Goal: Task Accomplishment & Management: Use online tool/utility

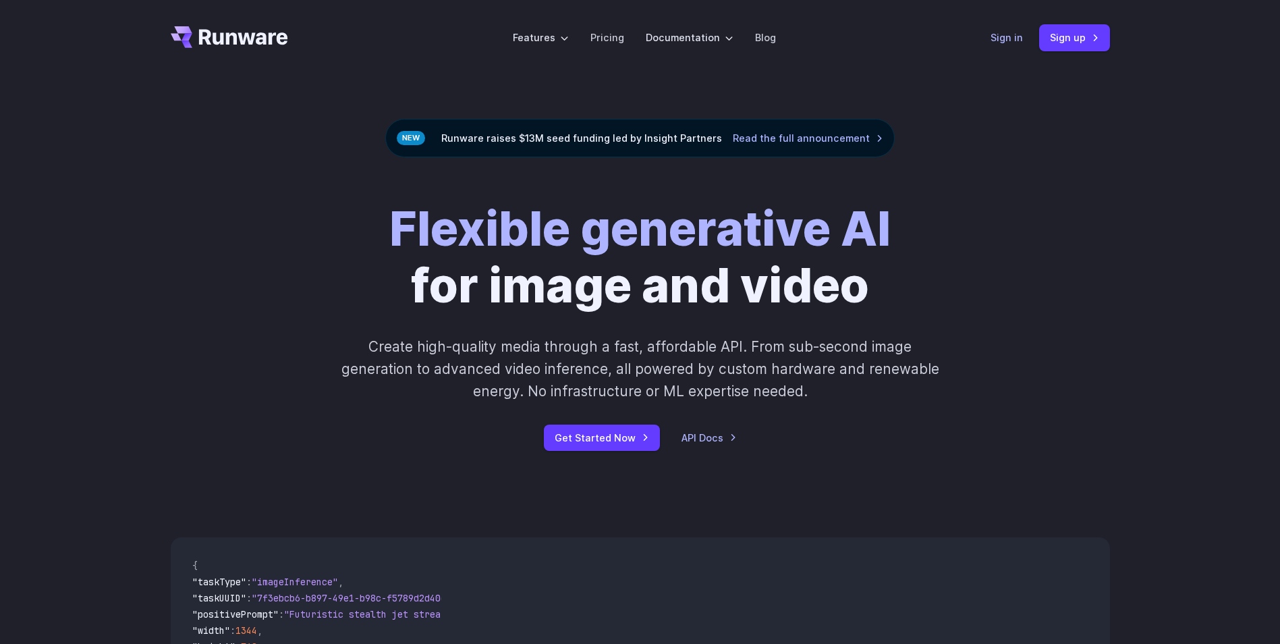
click at [1006, 40] on link "Sign in" at bounding box center [1007, 38] width 32 height 16
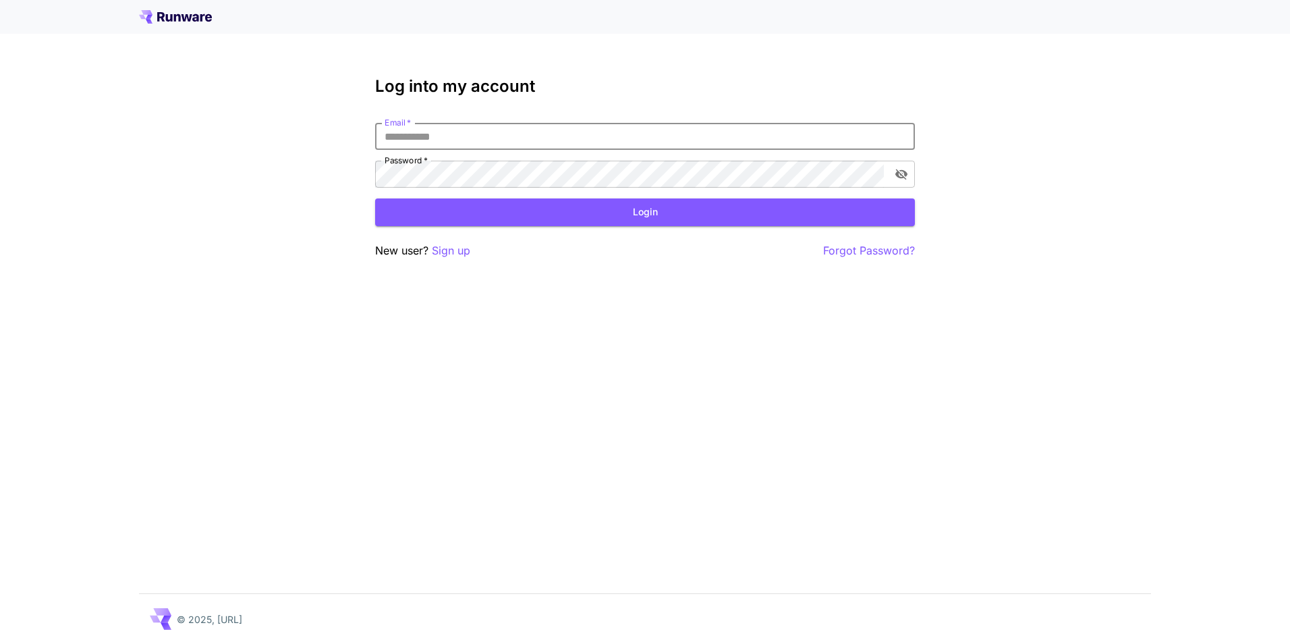
click at [640, 132] on input "Email   *" at bounding box center [645, 136] width 540 height 27
click at [472, 249] on div "New user? Sign up Forgot Password?" at bounding box center [645, 250] width 540 height 17
click at [464, 250] on p "Sign up" at bounding box center [451, 250] width 38 height 17
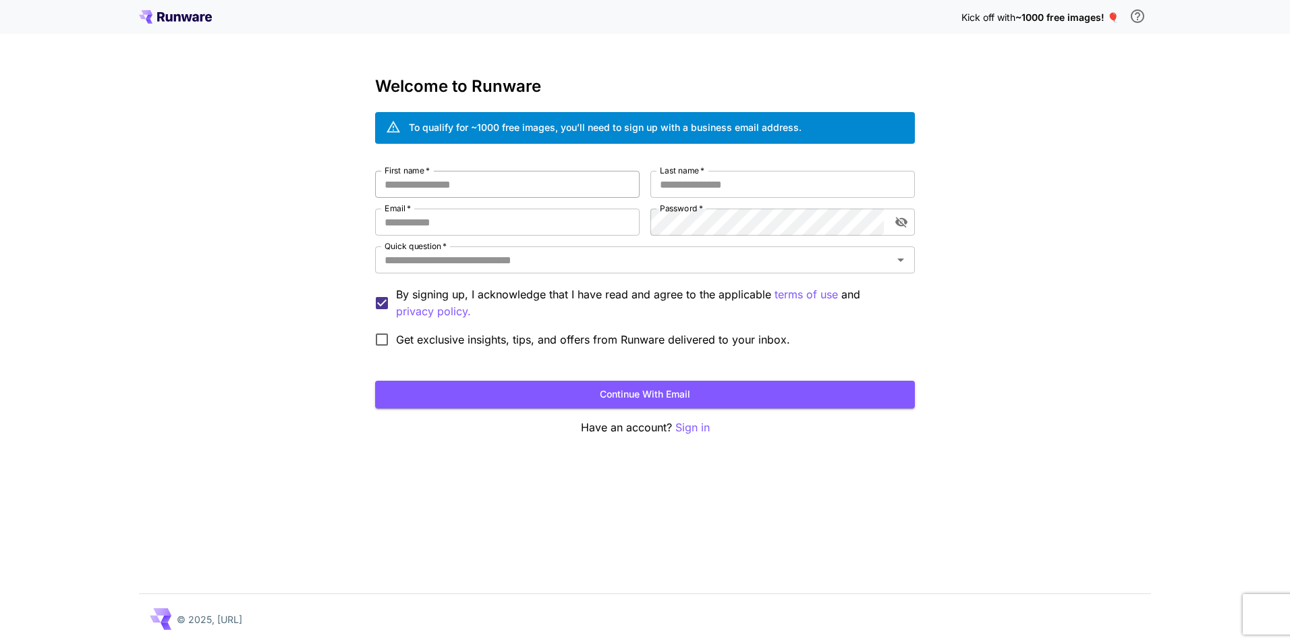
click at [527, 187] on input "First name   *" at bounding box center [507, 184] width 265 height 27
click at [526, 187] on input "First name   *" at bounding box center [507, 184] width 265 height 27
type input "******"
type input "****"
type input "**********"
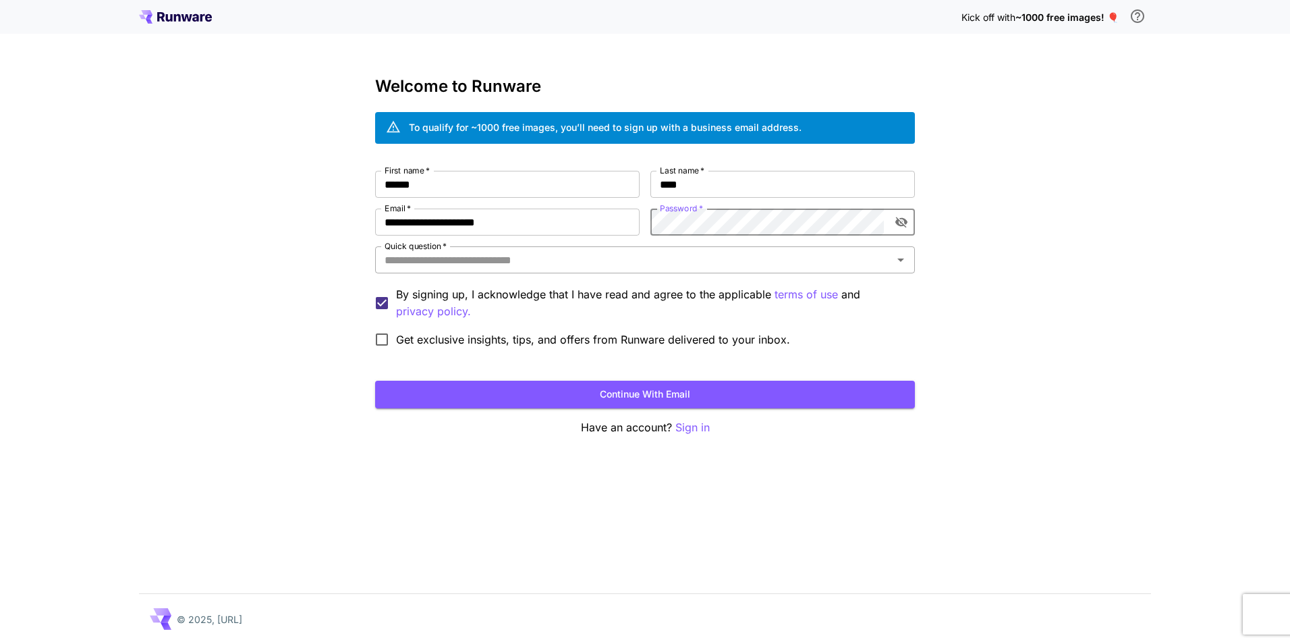
click at [902, 261] on icon "Open" at bounding box center [901, 259] width 7 height 3
click at [746, 271] on div "Quick question   *" at bounding box center [645, 259] width 540 height 27
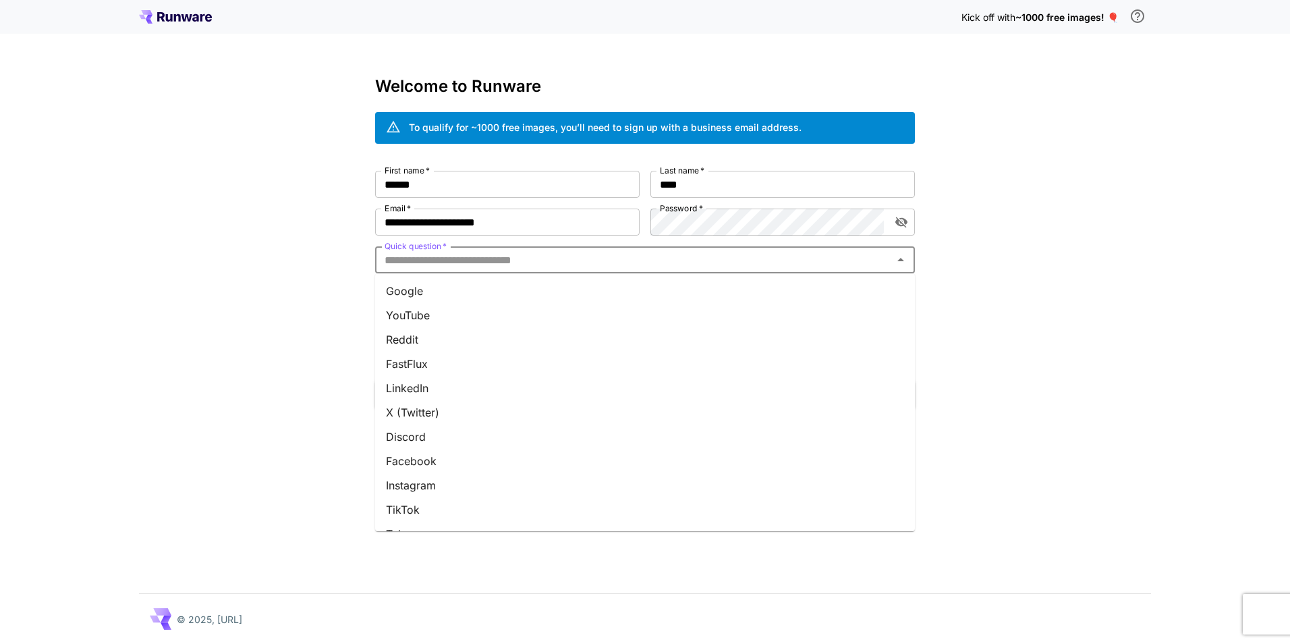
click at [852, 293] on li "Google" at bounding box center [645, 291] width 540 height 24
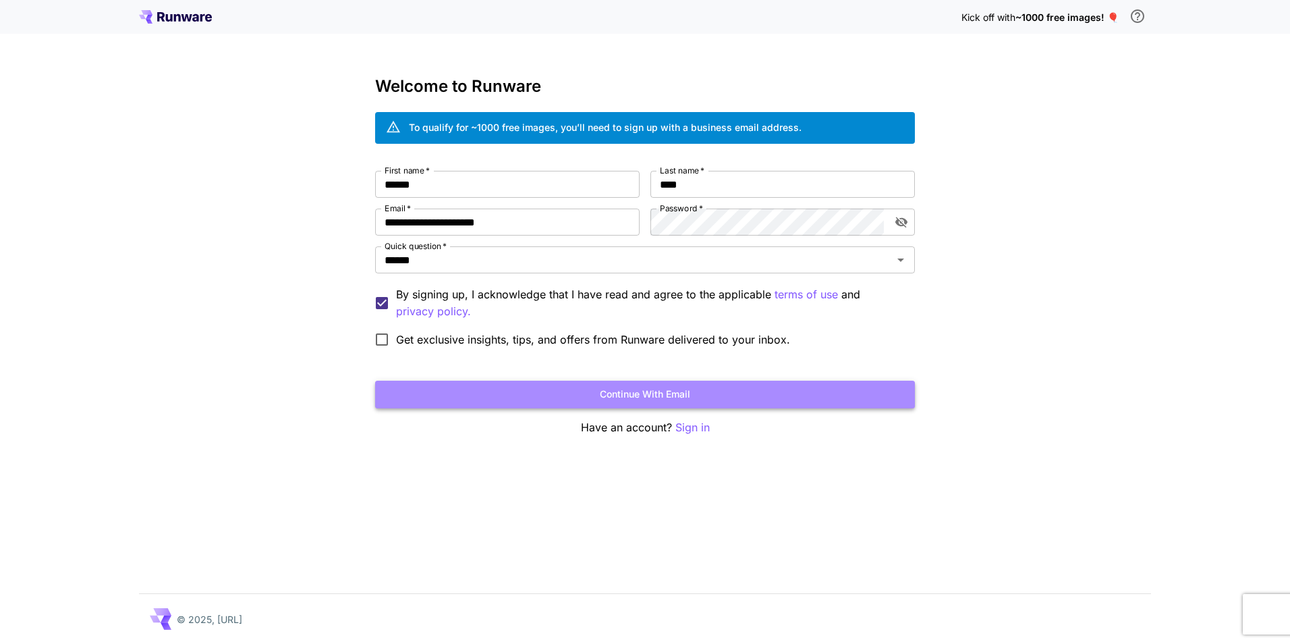
click at [481, 388] on button "Continue with email" at bounding box center [645, 395] width 540 height 28
click at [605, 392] on button "Continue with email" at bounding box center [645, 395] width 540 height 28
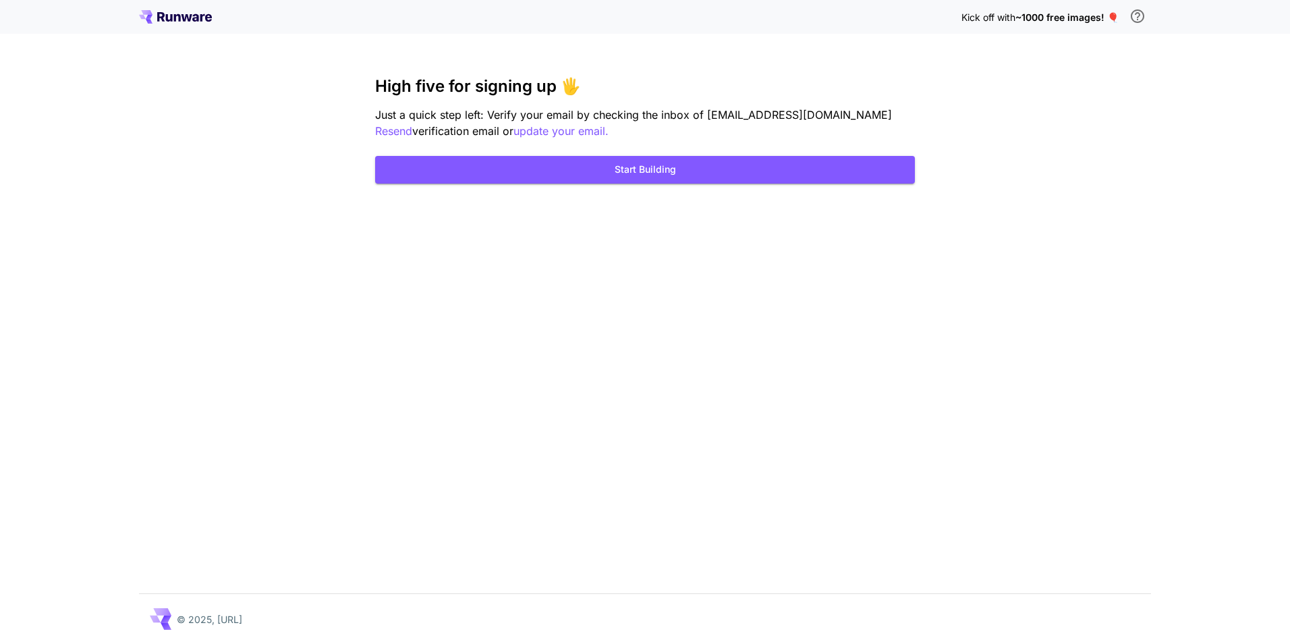
click at [191, 18] on icon at bounding box center [187, 17] width 11 height 7
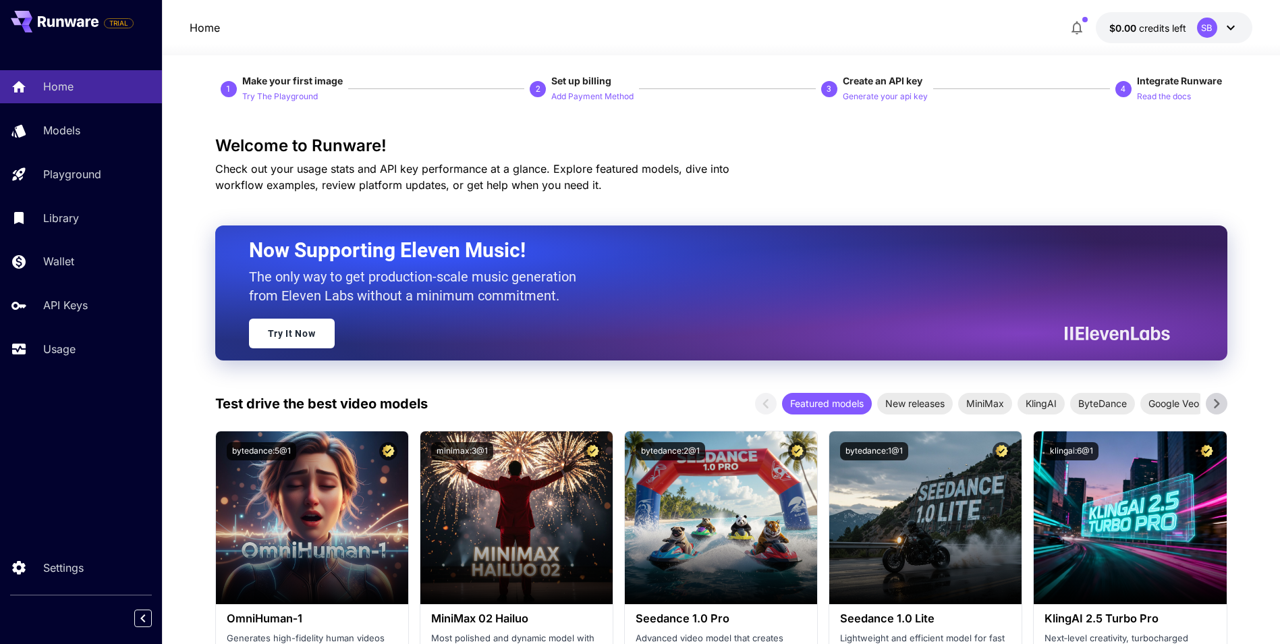
scroll to position [67, 0]
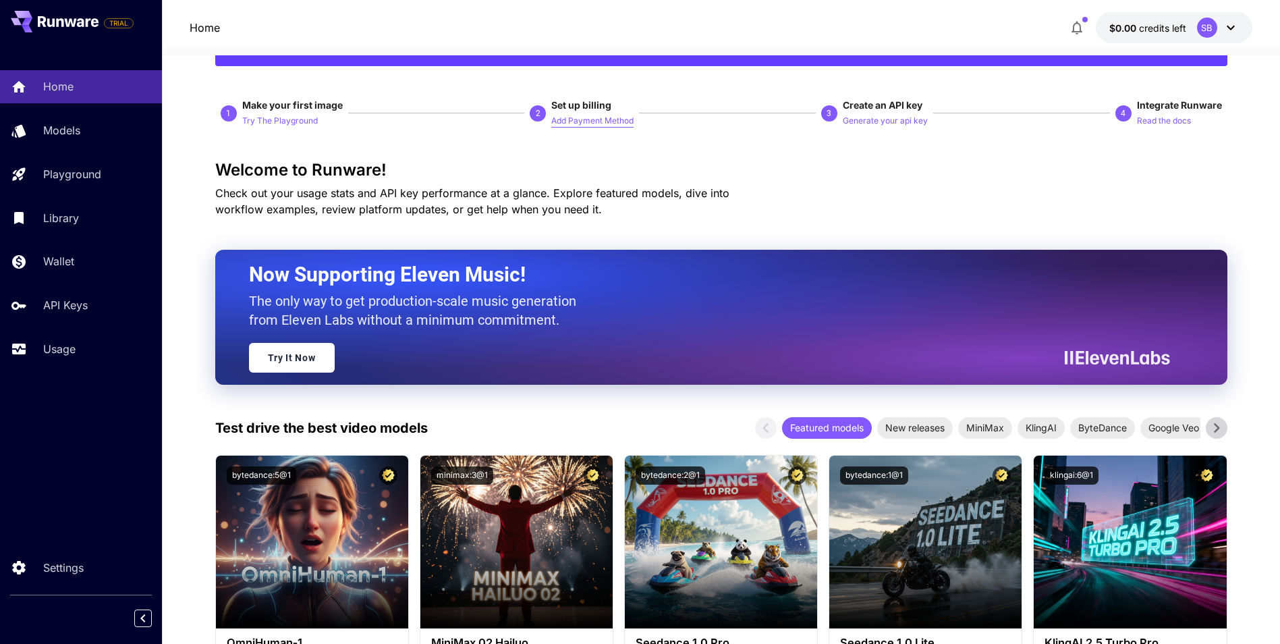
click at [578, 121] on p "Add Payment Method" at bounding box center [592, 121] width 82 height 13
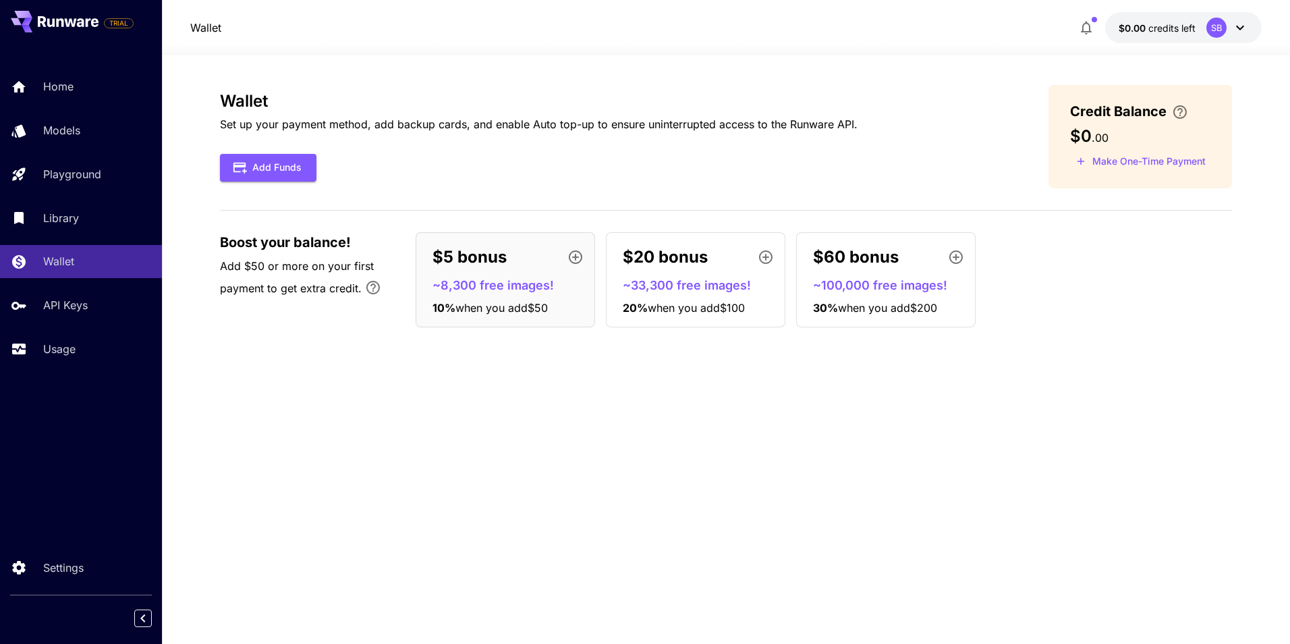
click at [1242, 26] on icon at bounding box center [1240, 28] width 16 height 16
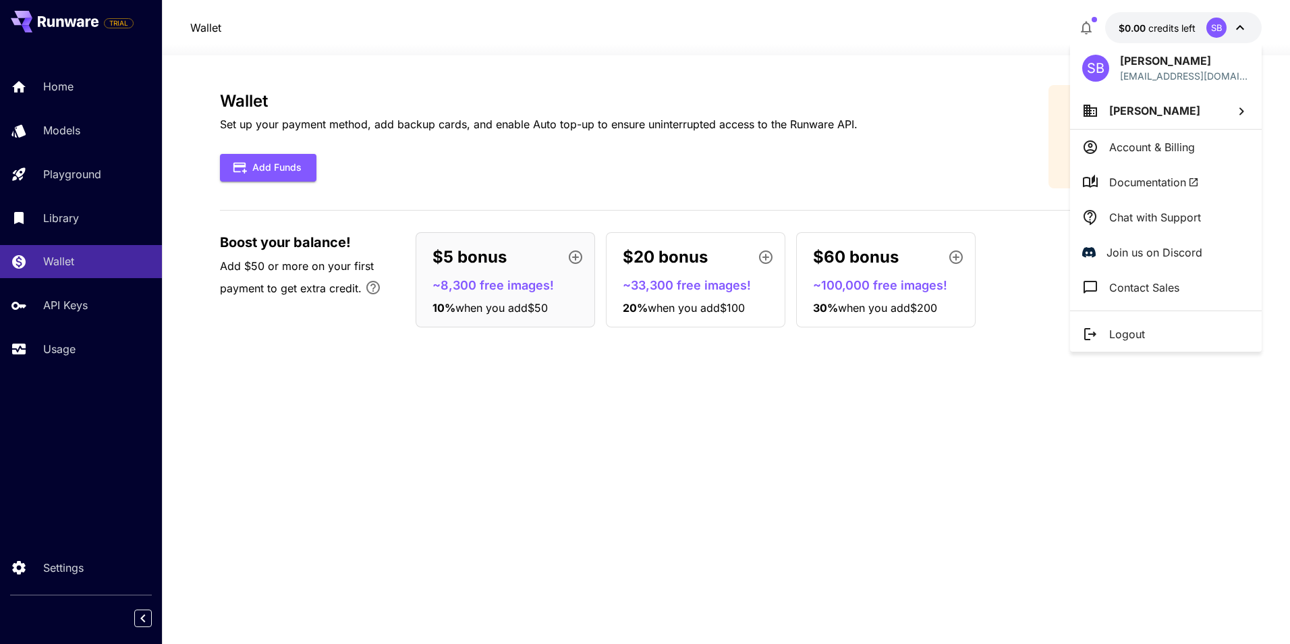
click at [1242, 26] on div at bounding box center [645, 322] width 1290 height 644
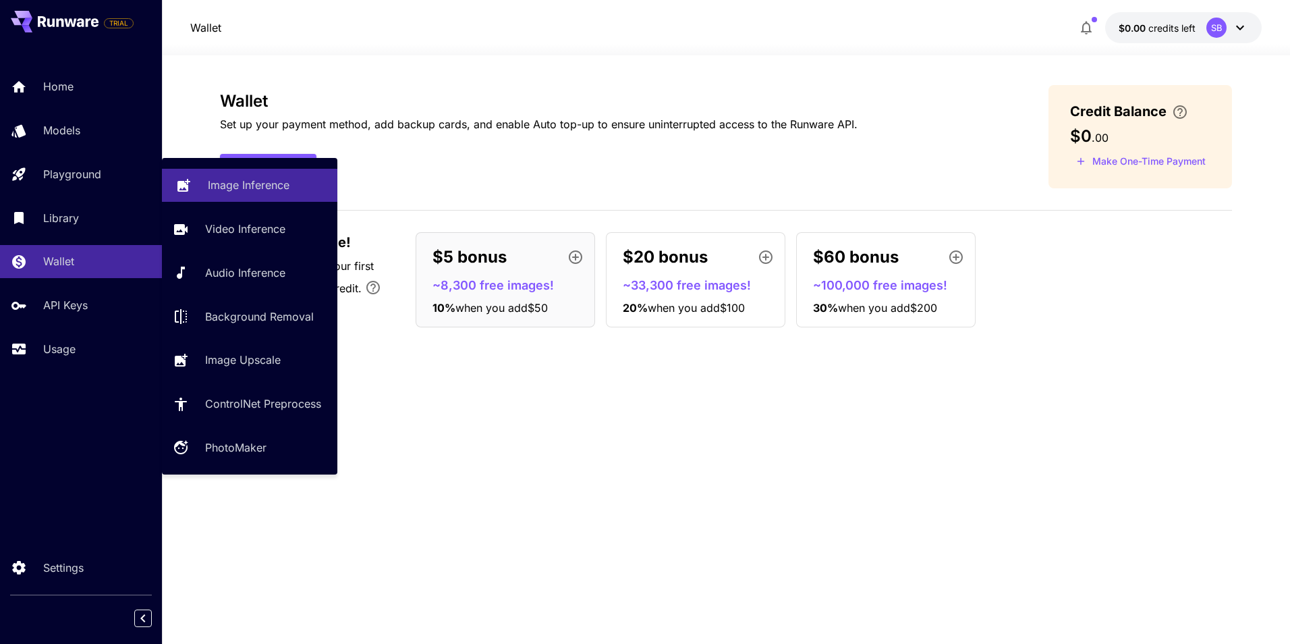
click at [213, 186] on p "Image Inference" at bounding box center [249, 185] width 82 height 16
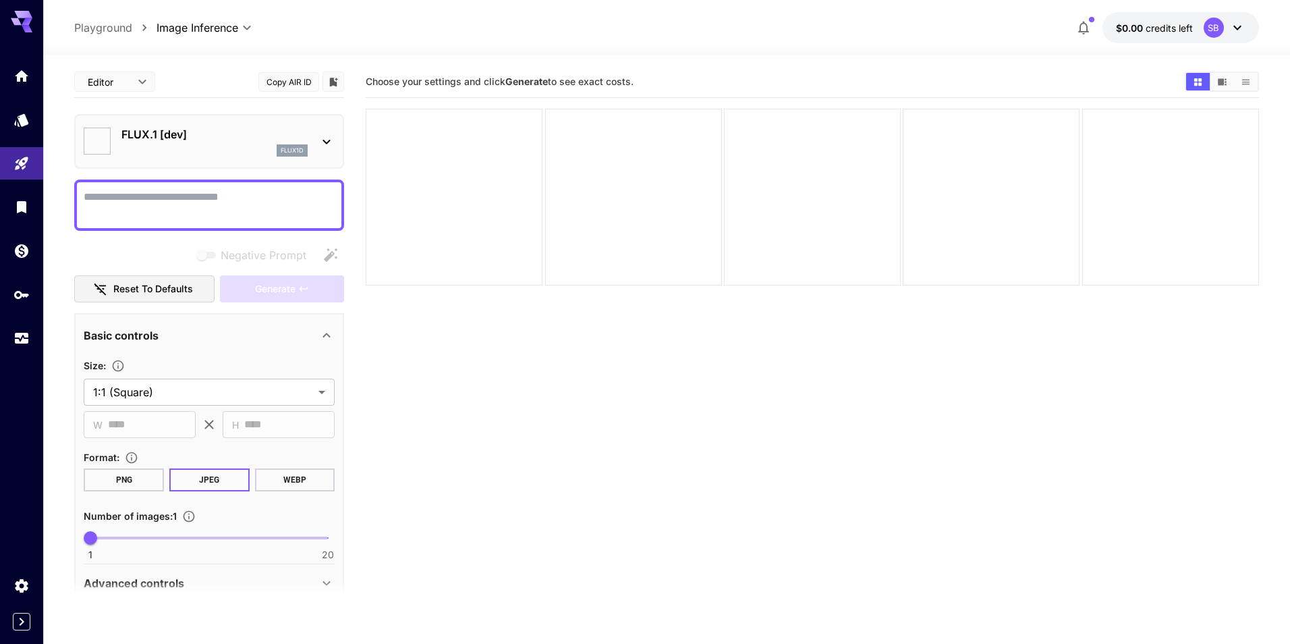
type input "**********"
click at [26, 204] on icon "Library" at bounding box center [22, 203] width 9 height 12
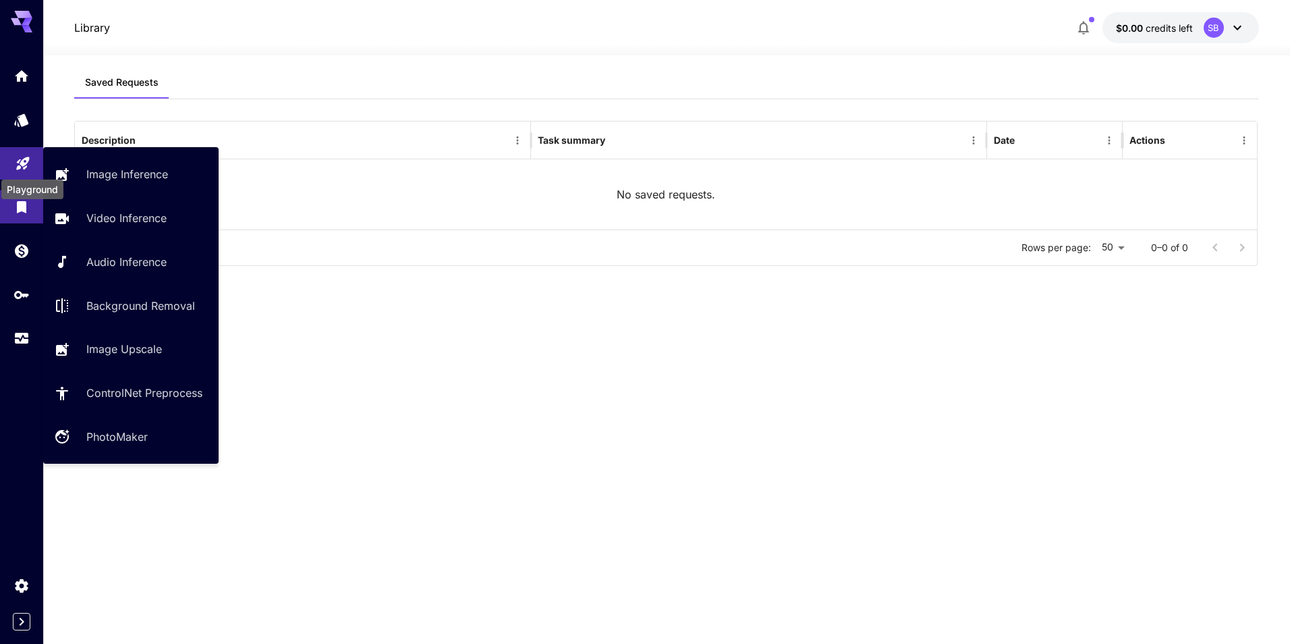
click at [24, 157] on icon "Playground" at bounding box center [22, 159] width 13 height 13
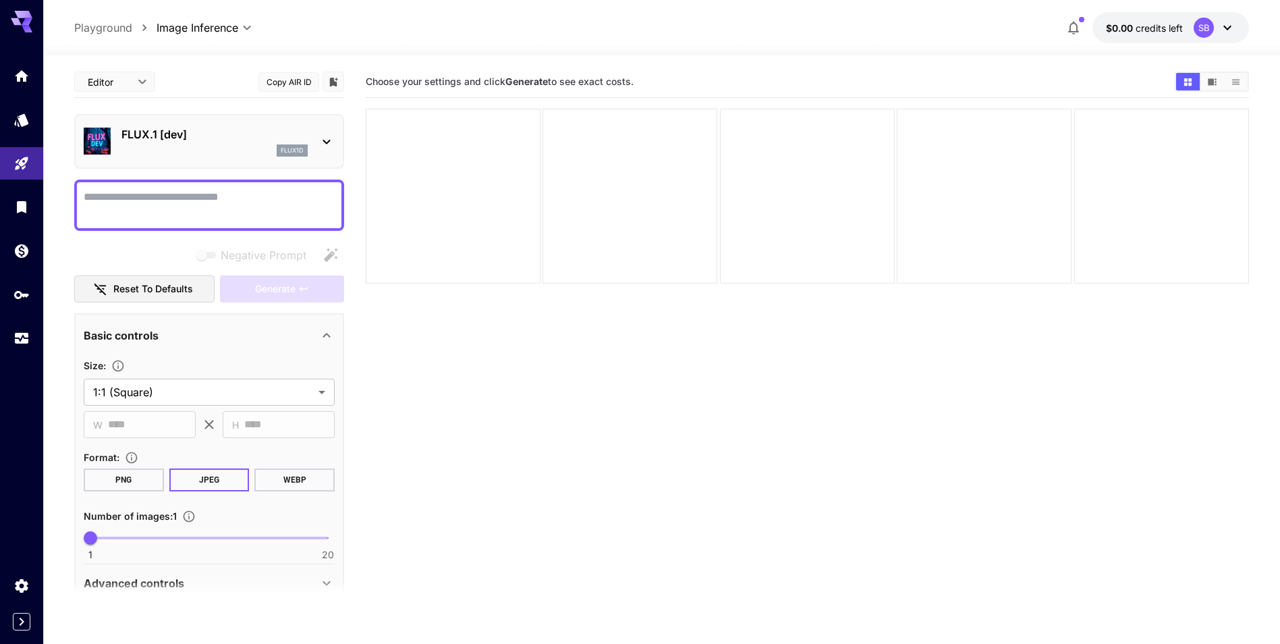
click at [117, 197] on textarea "Negative Prompt" at bounding box center [209, 205] width 251 height 32
type textarea "**********"
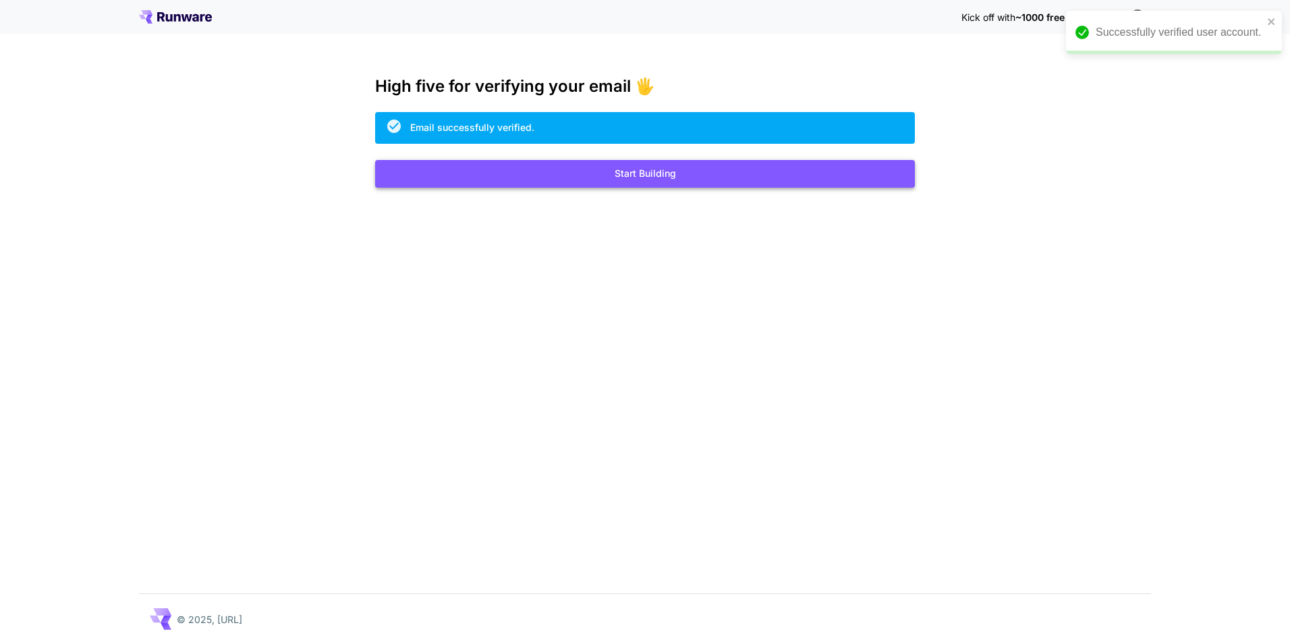
click at [622, 180] on button "Start Building" at bounding box center [645, 174] width 540 height 28
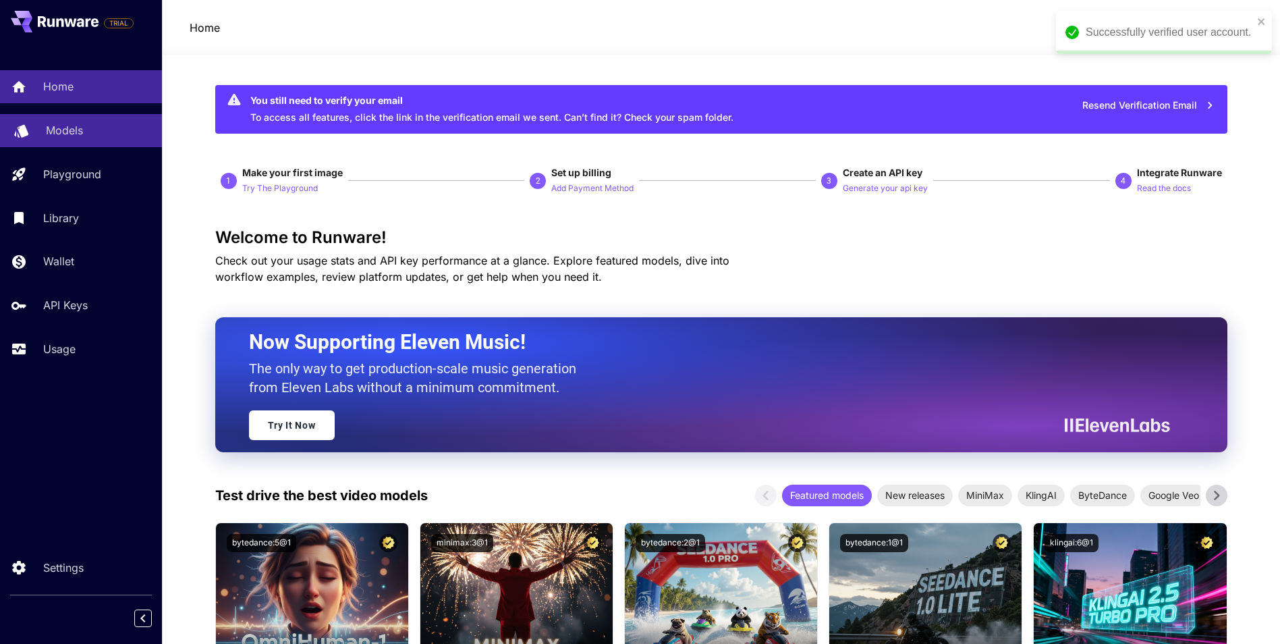
click at [97, 133] on div "Models" at bounding box center [98, 130] width 105 height 16
